Goal: Communication & Community: Connect with others

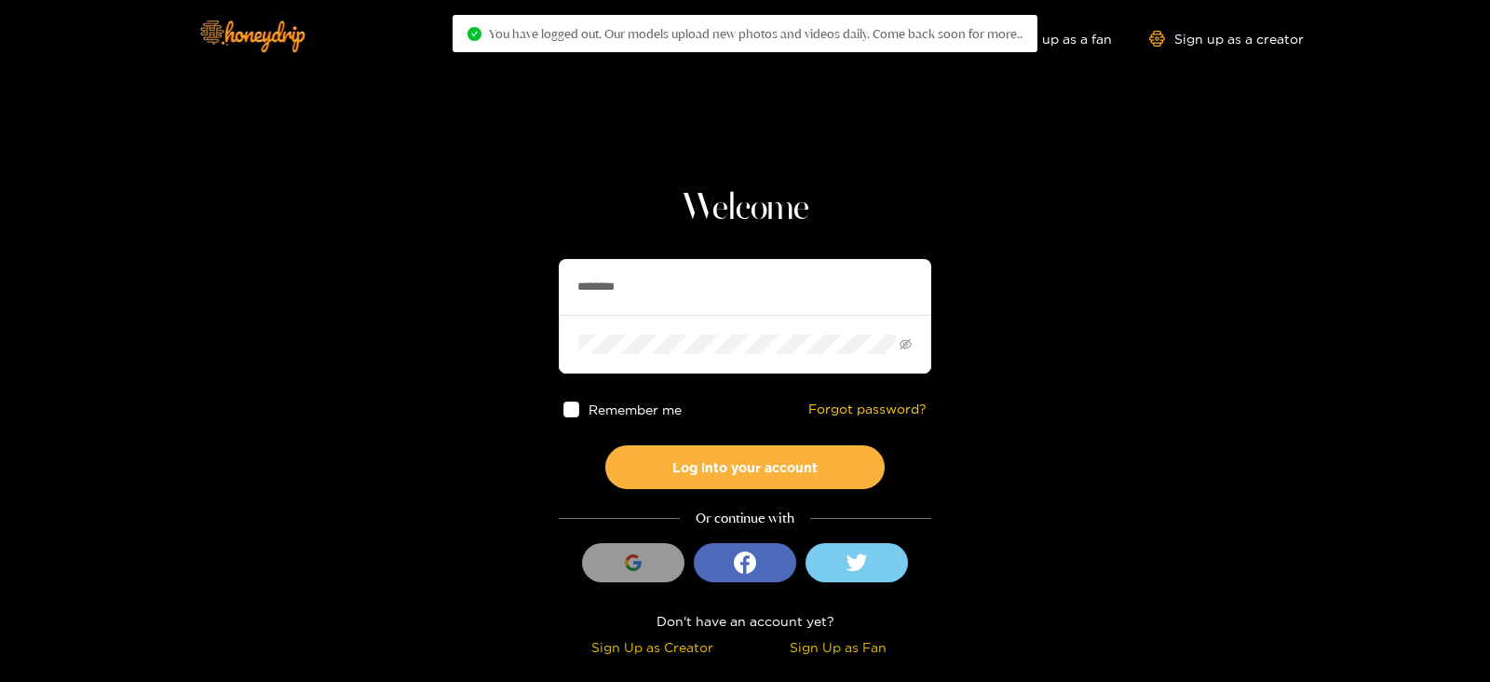
drag, startPoint x: 724, startPoint y: 266, endPoint x: 504, endPoint y: 276, distance: 220.9
click at [724, 266] on input "********" at bounding box center [745, 287] width 372 height 56
type input "*"
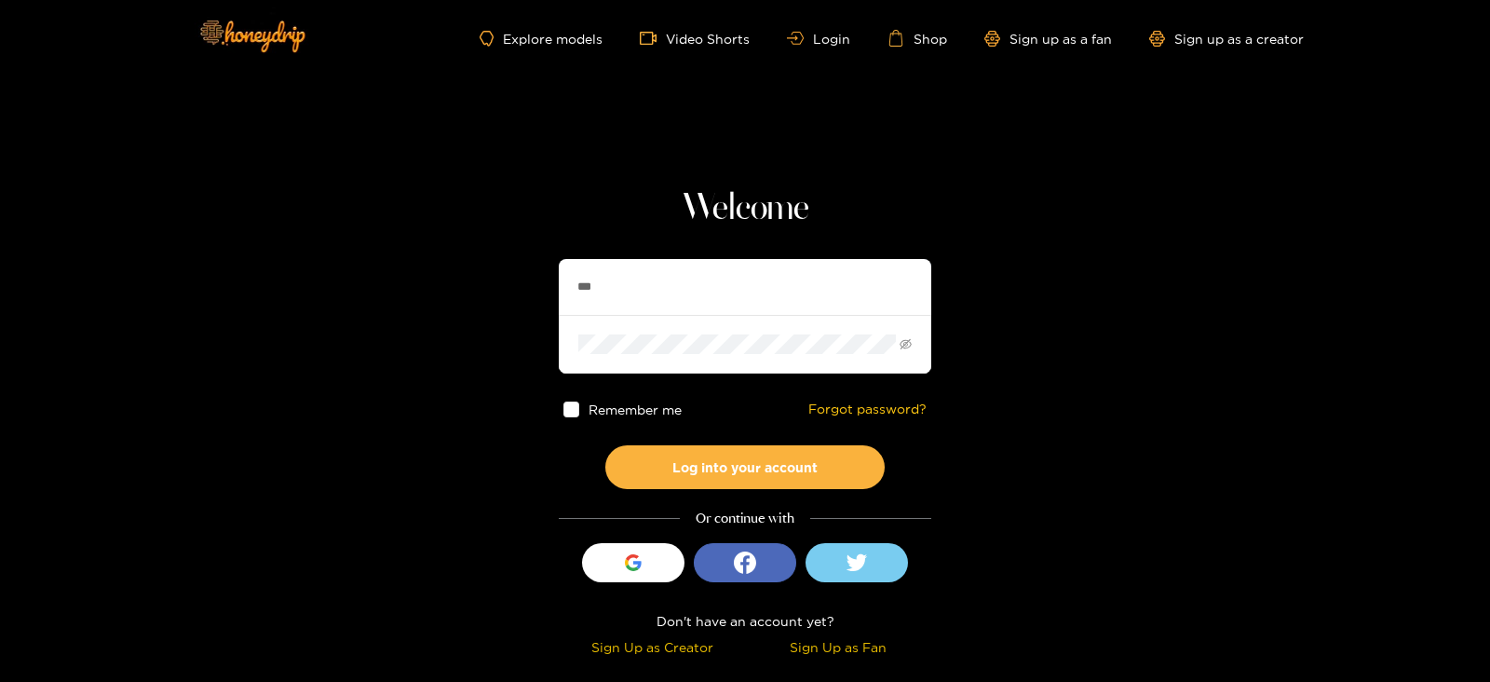
type input "*******"
click at [605, 445] on button "Log into your account" at bounding box center [744, 467] width 279 height 44
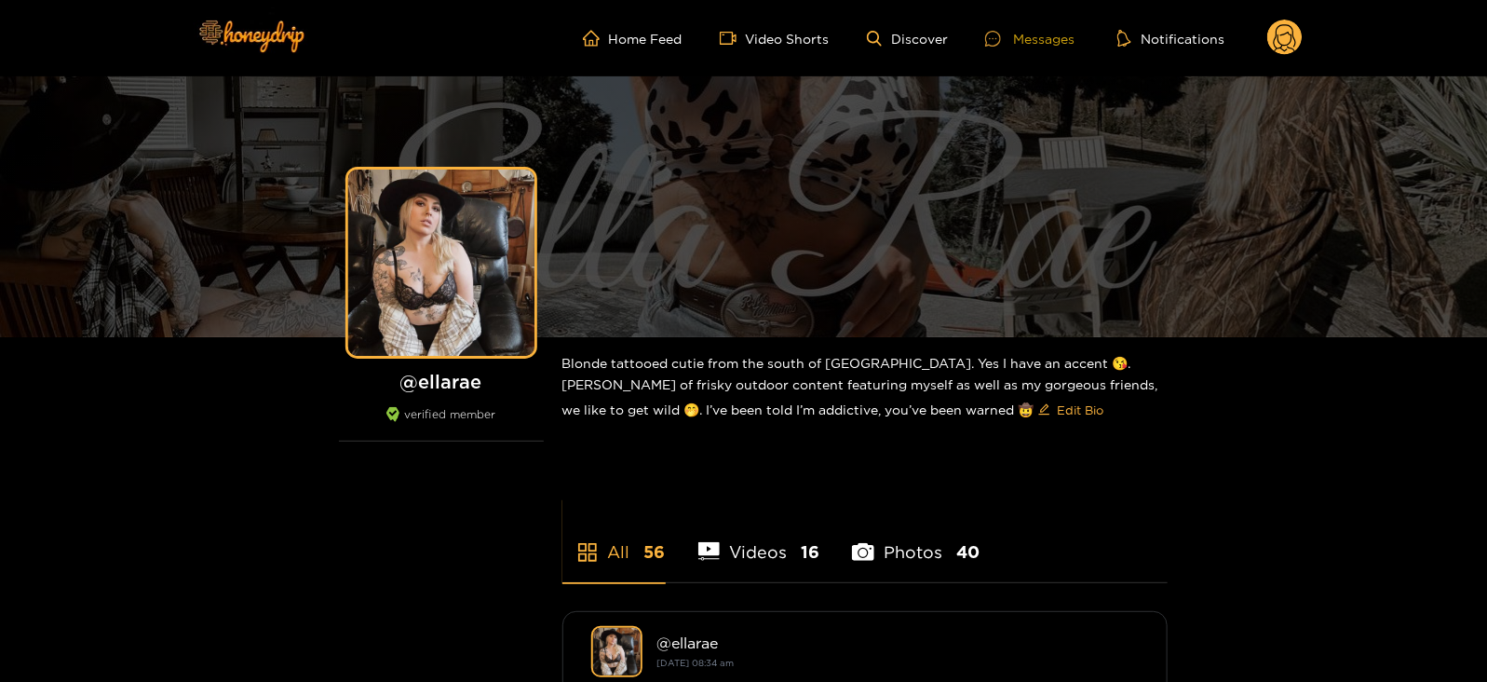
click at [1047, 39] on div "Messages" at bounding box center [1029, 38] width 89 height 21
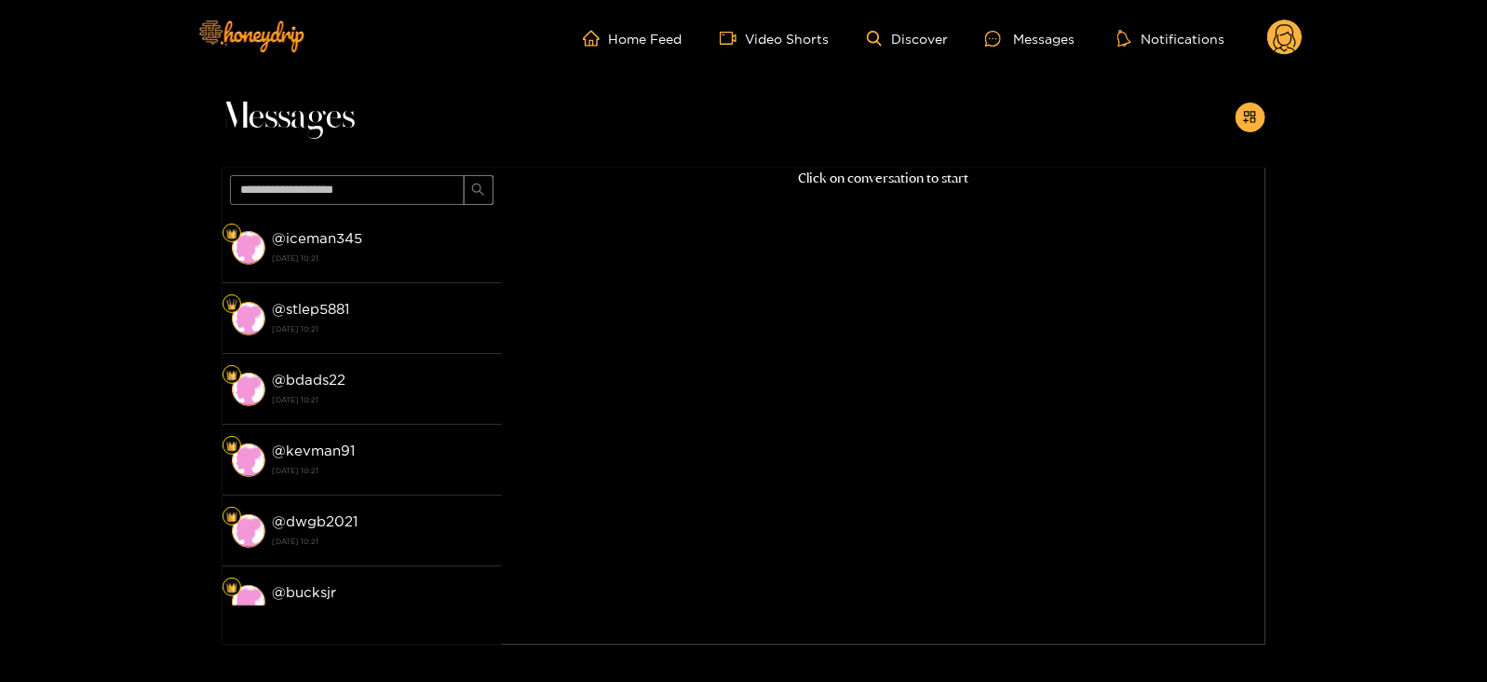
click at [379, 226] on div "@ iceman345 [DATE] 10:21" at bounding box center [383, 247] width 220 height 42
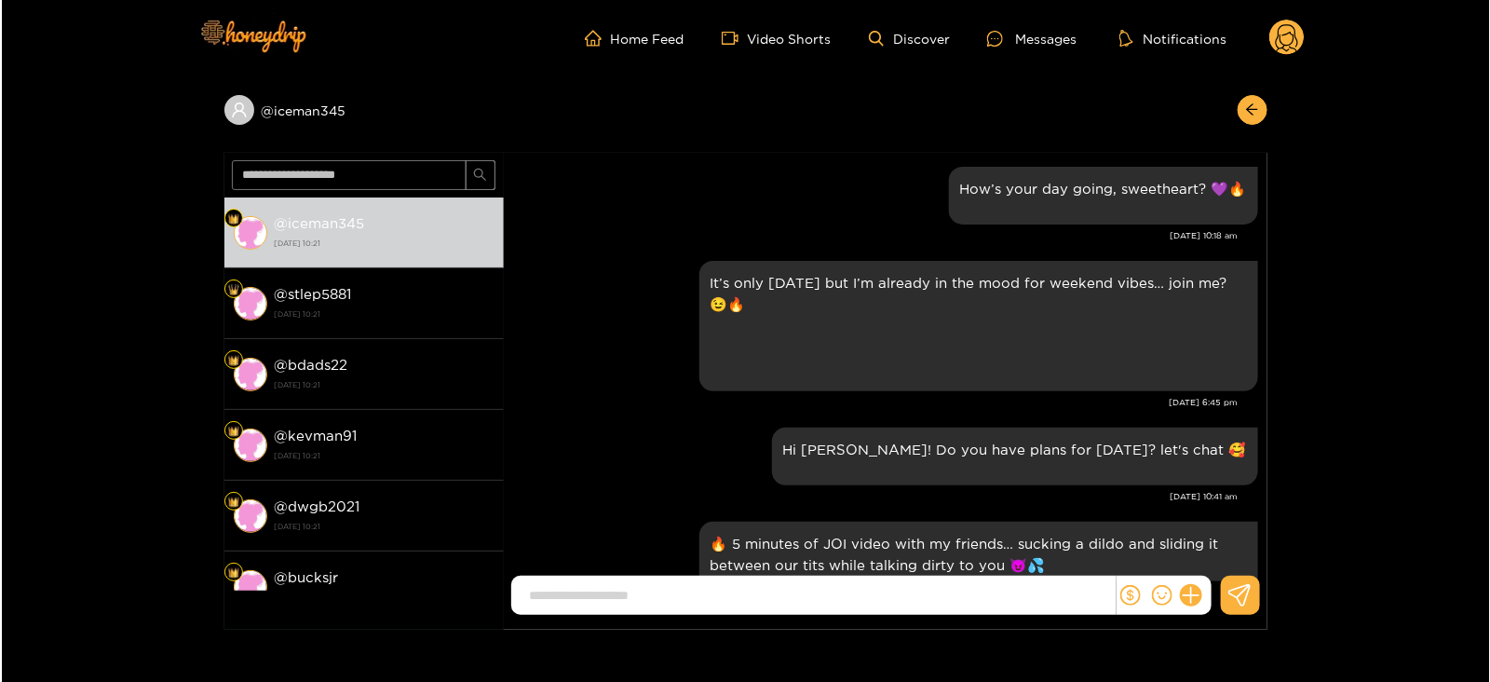
scroll to position [2251, 0]
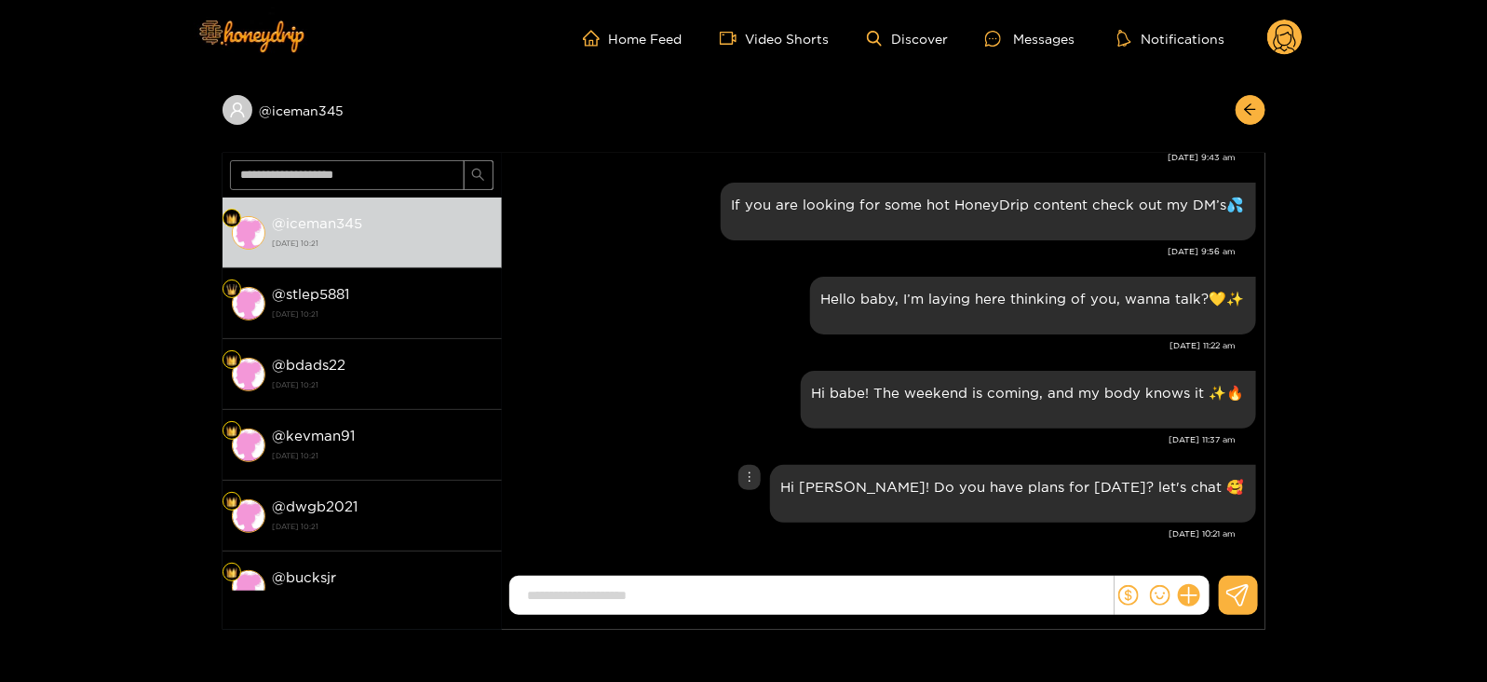
click at [906, 491] on p "Hi [PERSON_NAME]! Do you have plans for [DATE]? let's chat 🥰" at bounding box center [1013, 486] width 464 height 21
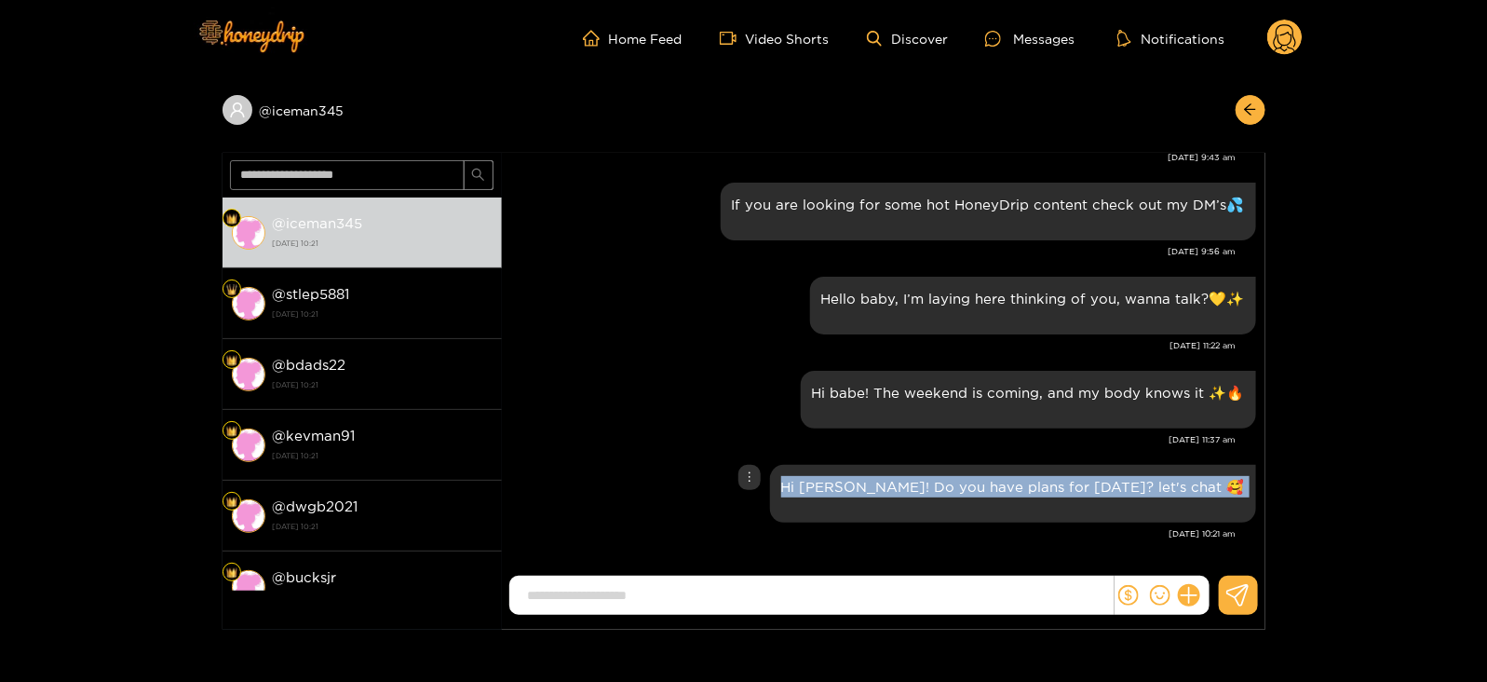
click at [906, 491] on p "Hi [PERSON_NAME]! Do you have plans for [DATE]? let's chat 🥰" at bounding box center [1013, 486] width 464 height 21
copy div "Hi [PERSON_NAME]! Do you have plans for [DATE]? let's chat 🥰"
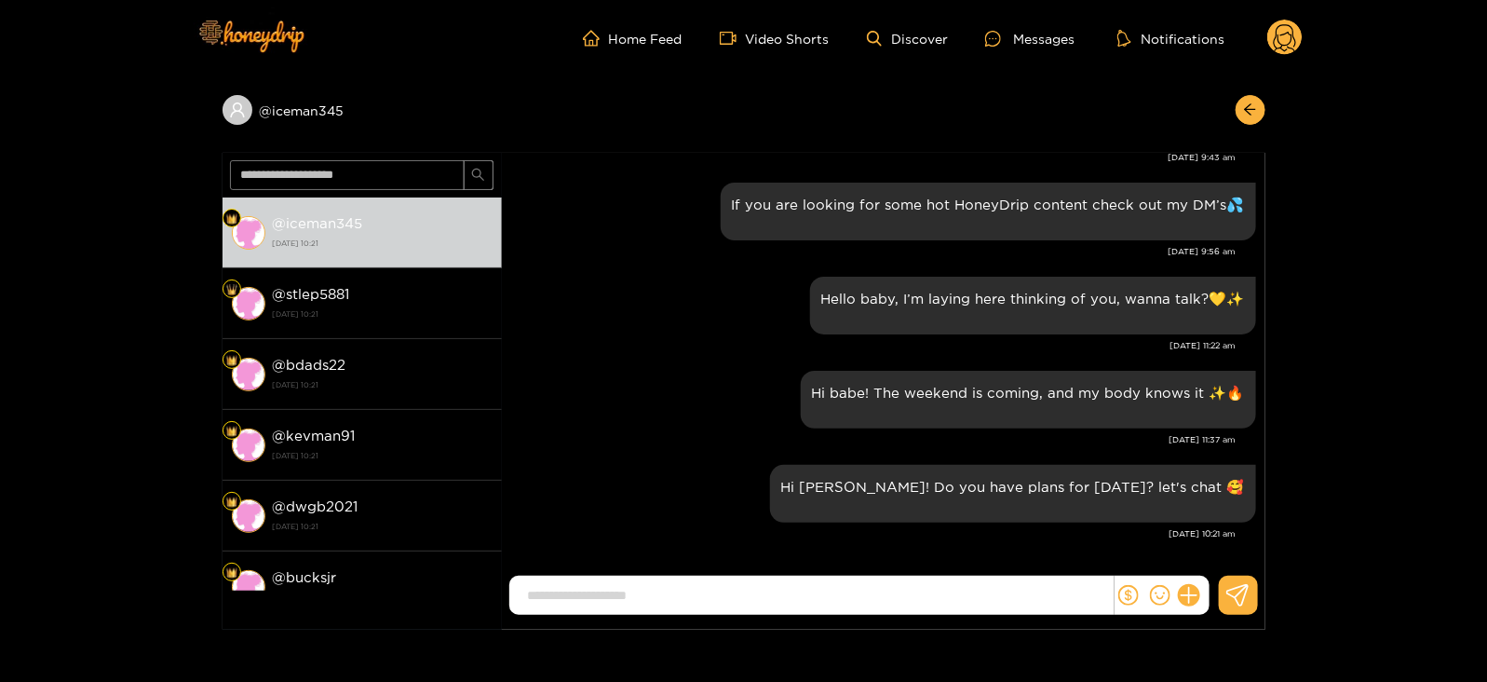
click at [1287, 56] on icon at bounding box center [1284, 38] width 35 height 37
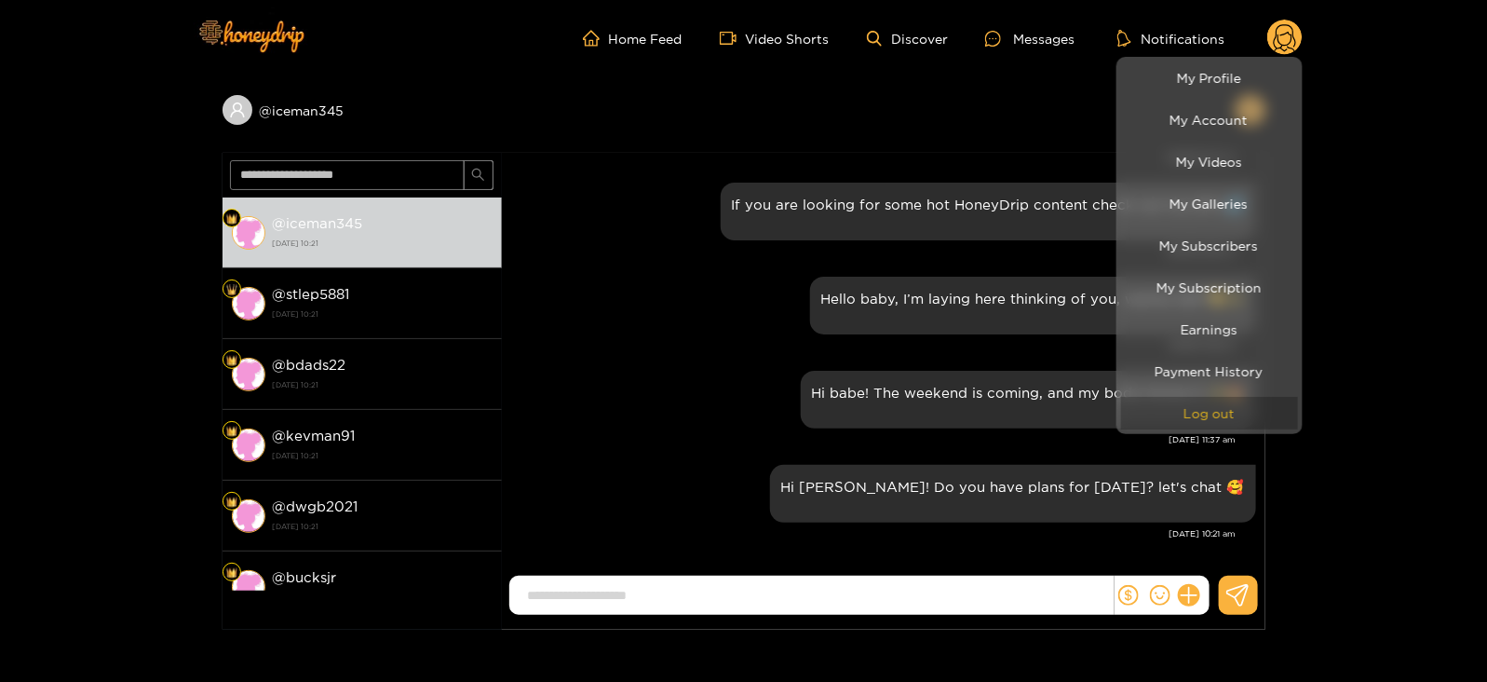
click at [1173, 414] on button "Log out" at bounding box center [1209, 413] width 177 height 33
